Goal: Information Seeking & Learning: Understand process/instructions

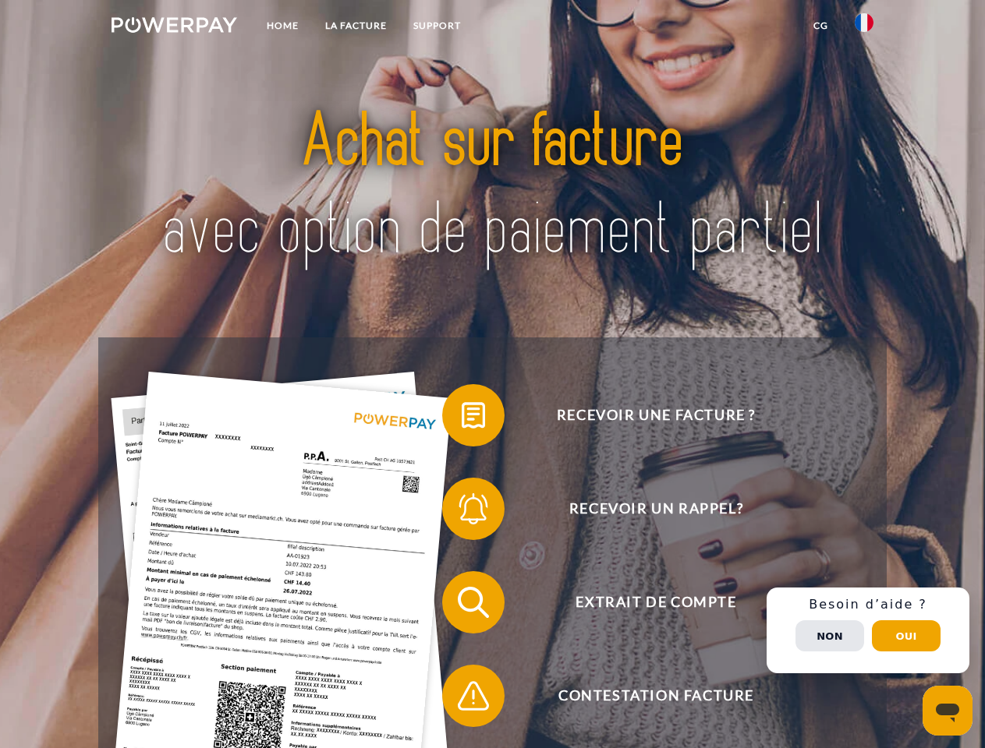
click at [174, 27] on img at bounding box center [174, 25] width 126 height 16
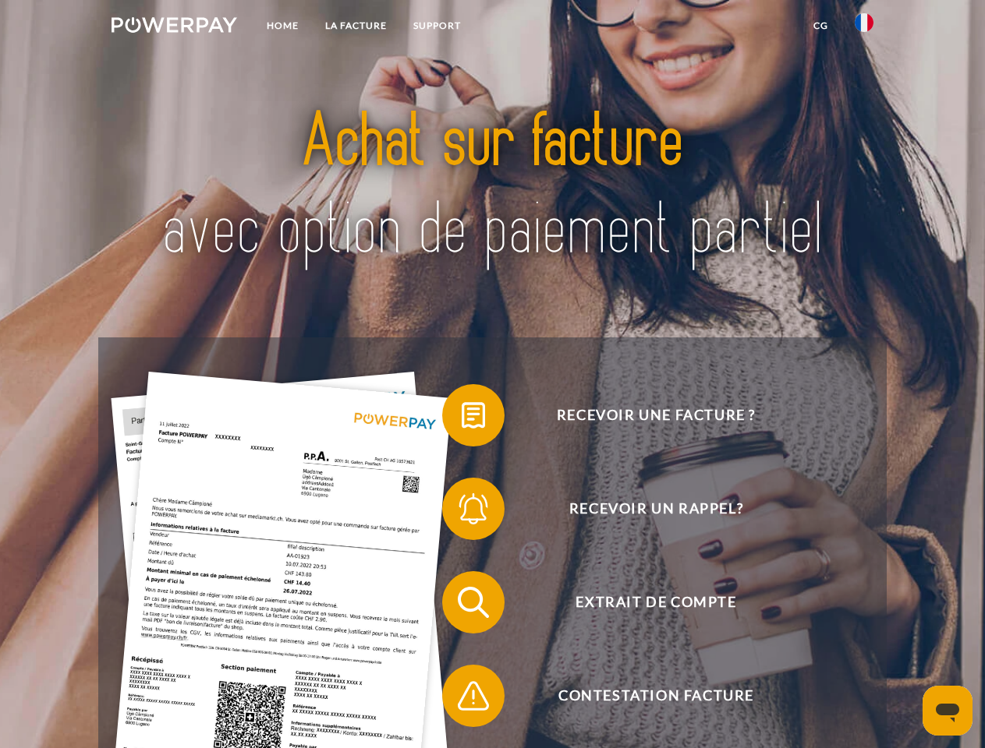
click at [864, 27] on img at bounding box center [863, 22] width 19 height 19
click at [820, 26] on link "CG" at bounding box center [820, 26] width 41 height 28
click at [462, 419] on span at bounding box center [450, 416] width 78 height 78
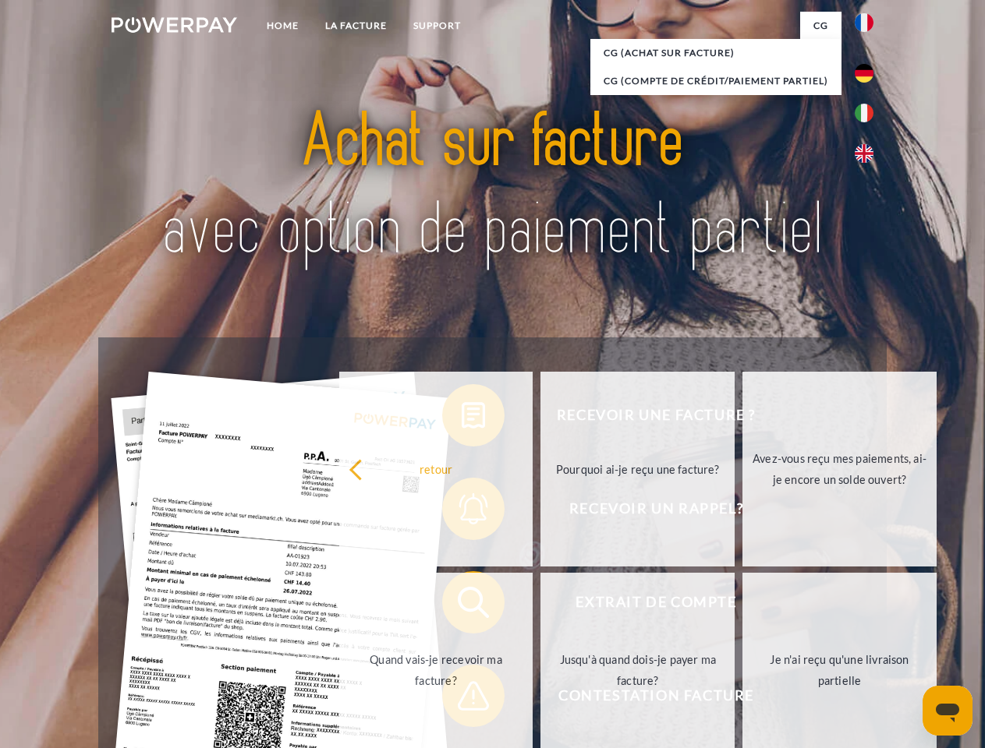
click at [462, 512] on div "Recevoir une facture ? Recevoir un rappel? Extrait de compte retour" at bounding box center [491, 650] width 787 height 624
click at [540, 606] on link "Jusqu'à quand dois-je payer ma facture?" at bounding box center [637, 670] width 194 height 195
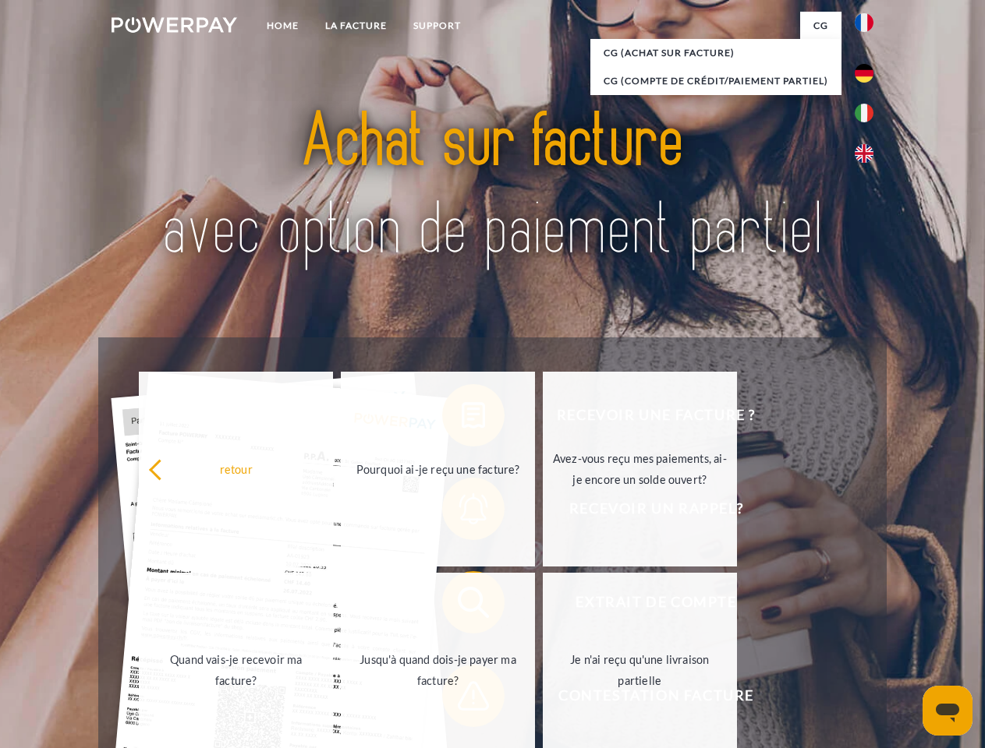
click at [462, 699] on div "retour Pourquoi ai-je reçu une facture? Avez-vous reçu mes paiements, ai-je enc…" at bounding box center [439, 570] width 630 height 402
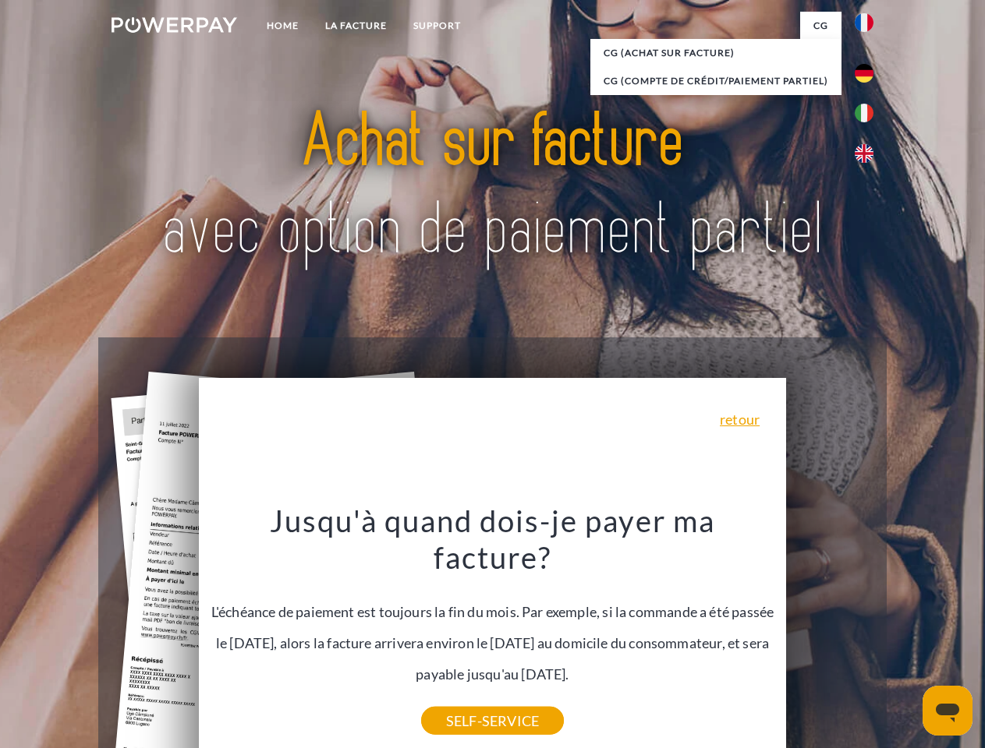
click at [868, 631] on div "Recevoir une facture ? Recevoir un rappel? Extrait de compte retour" at bounding box center [491, 650] width 787 height 624
click at [830, 634] on span "Extrait de compte" at bounding box center [656, 602] width 382 height 62
click at [906, 636] on header "Home LA FACTURE Support" at bounding box center [492, 538] width 985 height 1077
